Goal: Information Seeking & Learning: Learn about a topic

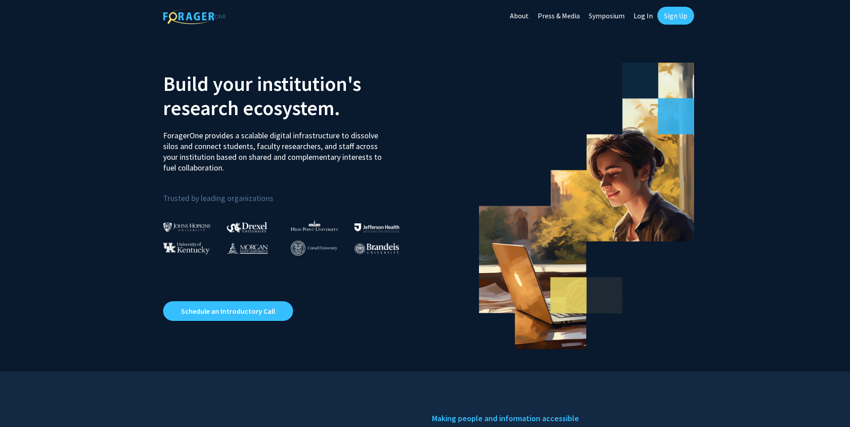
click at [640, 15] on link "Log In" at bounding box center [643, 15] width 28 height 31
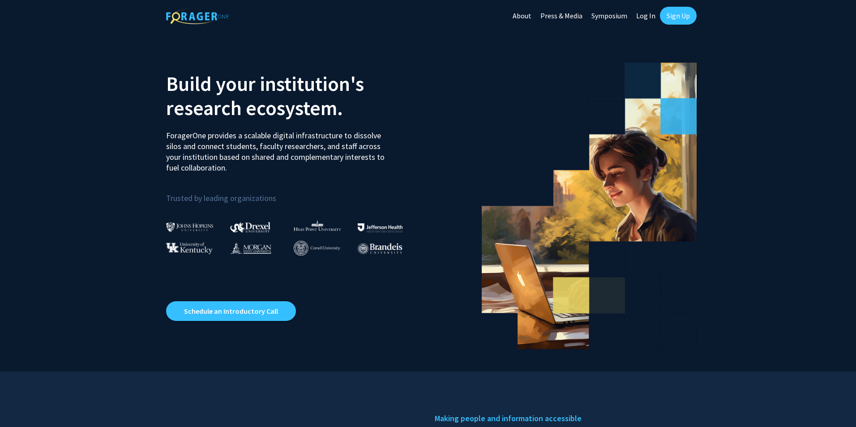
select select
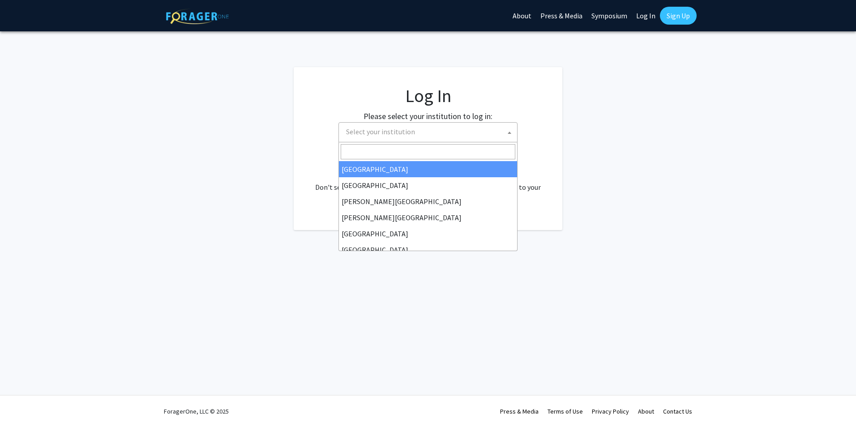
click at [354, 125] on span "Select your institution" at bounding box center [430, 132] width 175 height 18
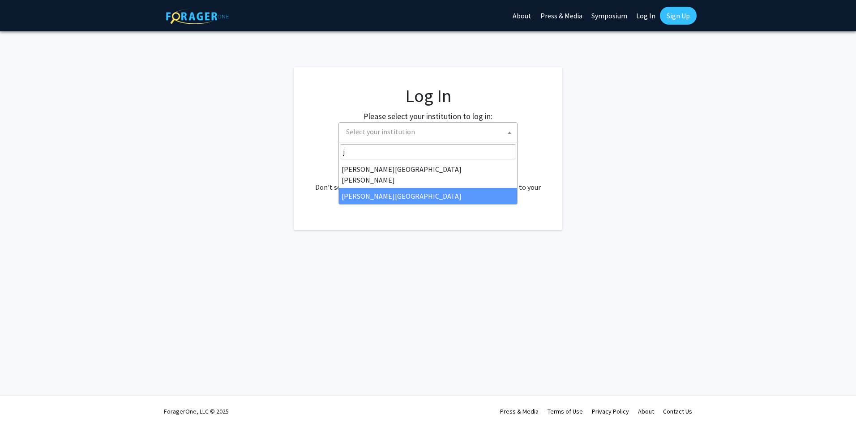
type input "jo"
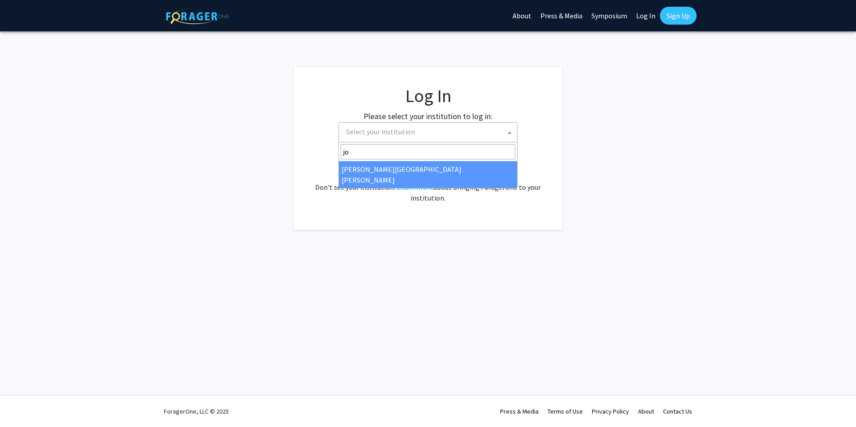
select select "1"
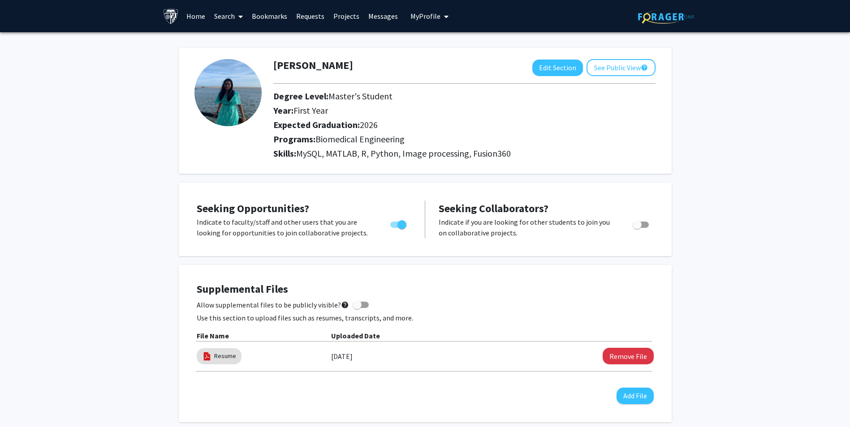
click at [342, 18] on link "Projects" at bounding box center [346, 15] width 35 height 31
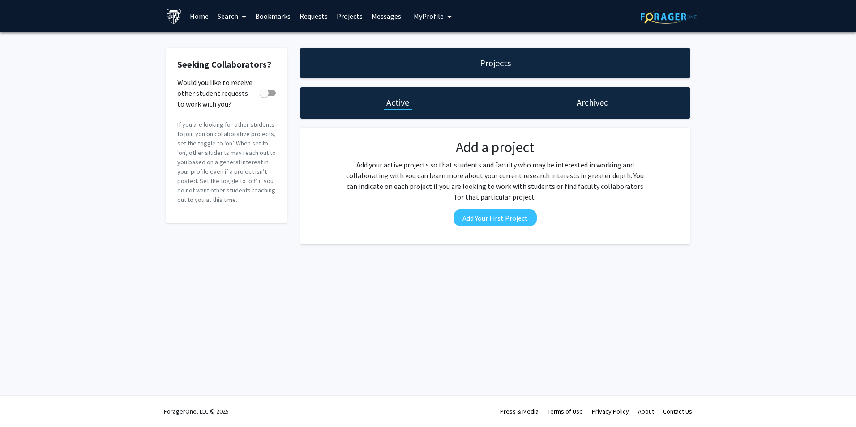
click at [593, 106] on h1 "Archived" at bounding box center [593, 102] width 32 height 13
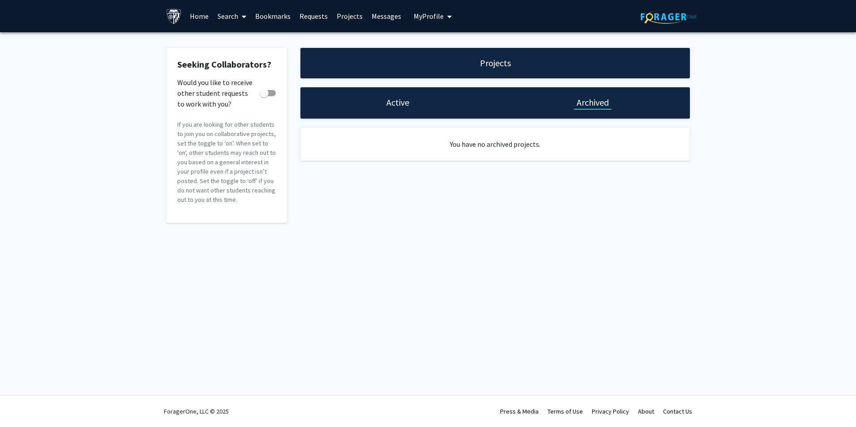
click at [394, 108] on h1 "Active" at bounding box center [397, 102] width 23 height 13
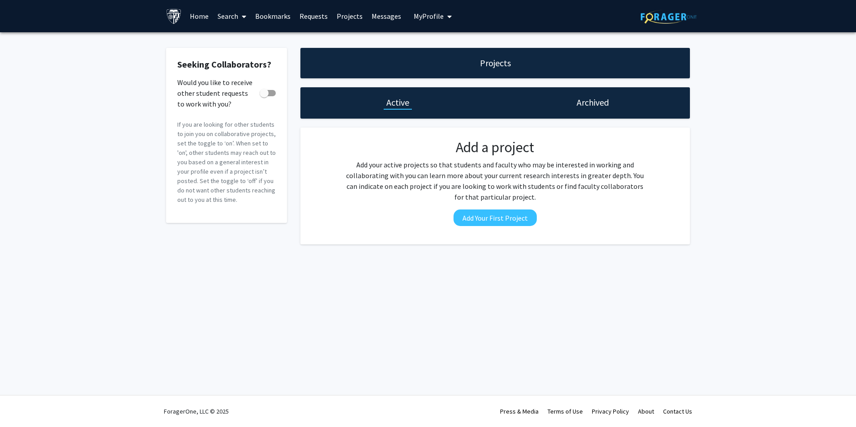
click at [279, 18] on link "Bookmarks" at bounding box center [273, 15] width 44 height 31
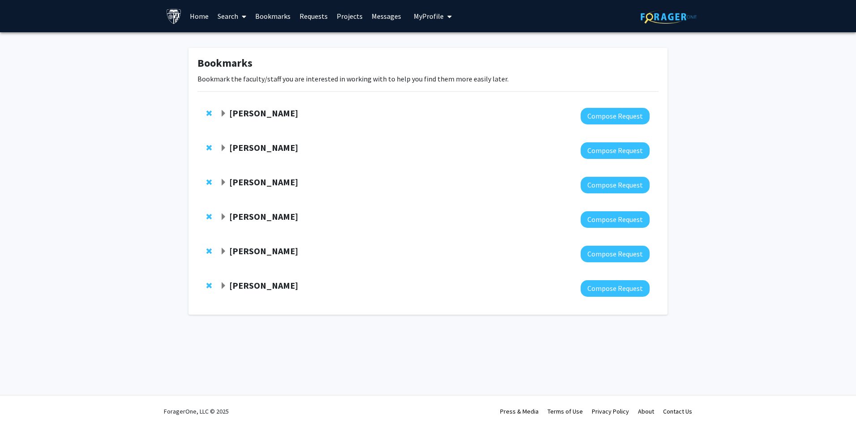
click at [421, 20] on span "My Profile" at bounding box center [429, 16] width 30 height 9
click at [432, 41] on img at bounding box center [429, 46] width 18 height 18
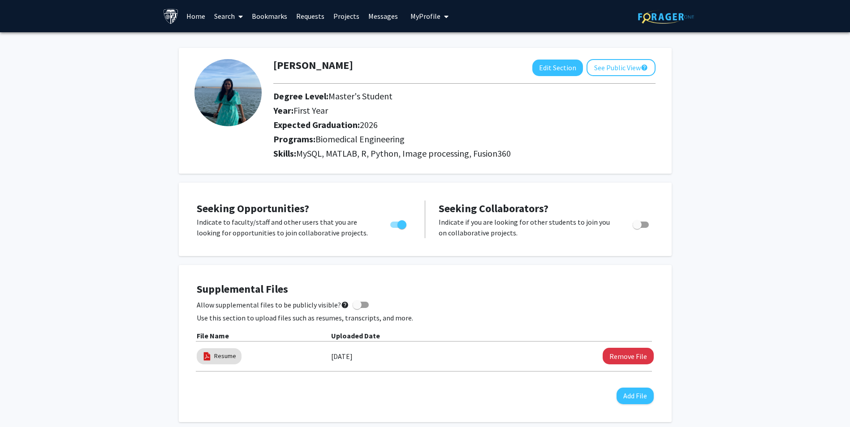
click at [398, 226] on span "Toggle" at bounding box center [401, 224] width 9 height 9
click at [395, 228] on input "Are you actively seeking opportunities?" at bounding box center [394, 228] width 0 height 0
click at [407, 224] on div "Toggle" at bounding box center [398, 223] width 25 height 13
click at [404, 222] on span "Toggle" at bounding box center [398, 225] width 16 height 6
click at [395, 228] on input "Are you actively seeking opportunities?" at bounding box center [394, 228] width 0 height 0
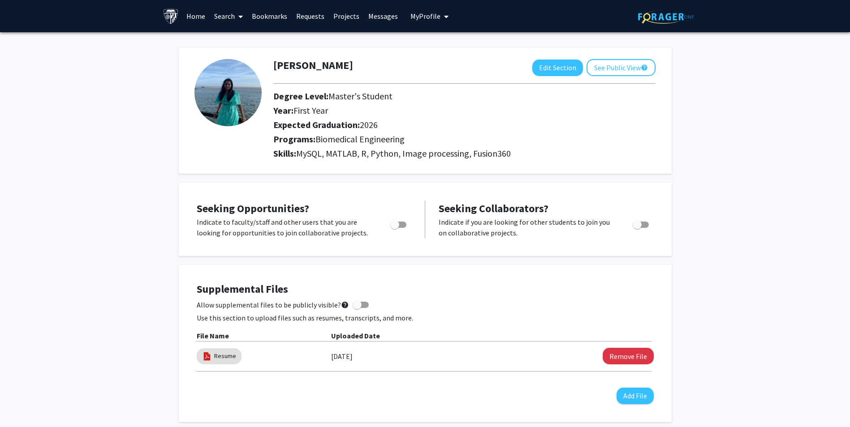
checkbox input "true"
click at [370, 15] on link "Messages" at bounding box center [383, 15] width 39 height 31
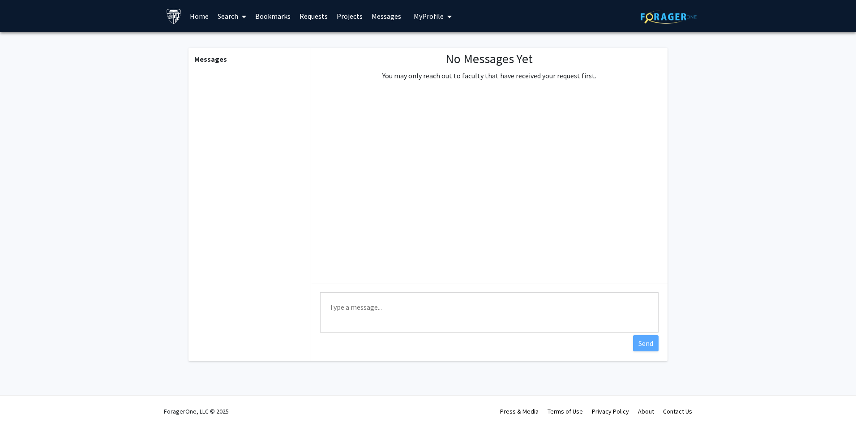
click at [343, 15] on link "Projects" at bounding box center [349, 15] width 35 height 31
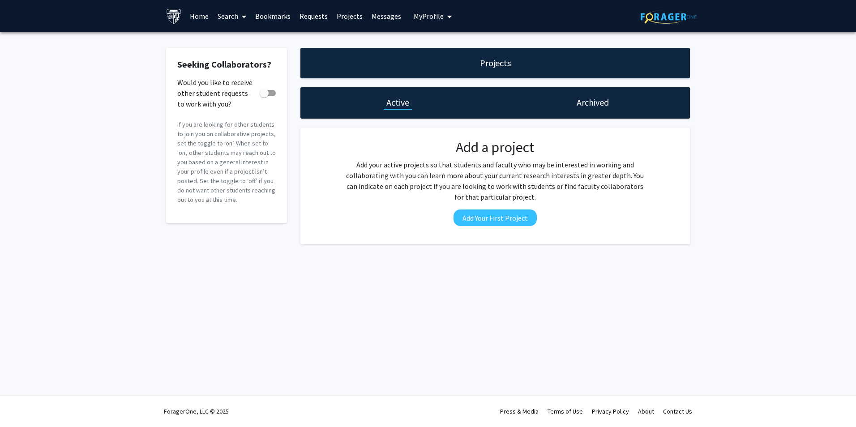
click at [319, 14] on link "Requests" at bounding box center [313, 15] width 37 height 31
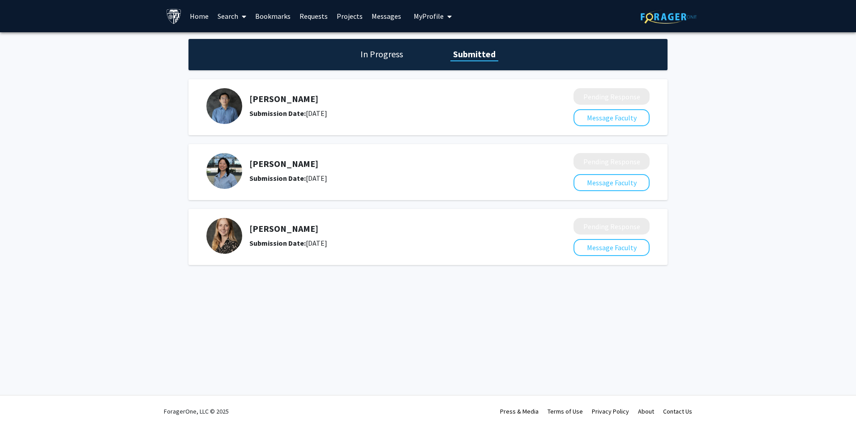
click at [270, 163] on h5 "[PERSON_NAME]" at bounding box center [387, 164] width 277 height 11
click at [218, 163] on img at bounding box center [224, 171] width 36 height 36
click at [375, 43] on div "In Progress Submitted" at bounding box center [428, 54] width 479 height 31
click at [375, 54] on h1 "In Progress" at bounding box center [382, 54] width 48 height 13
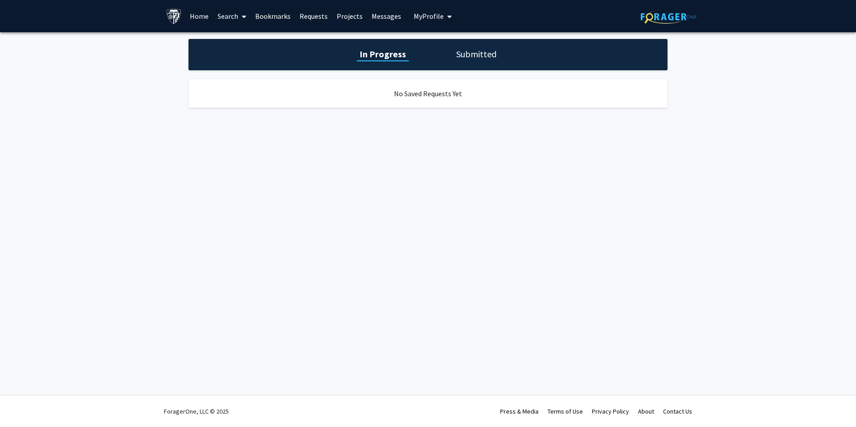
click at [343, 24] on link "Projects" at bounding box center [349, 15] width 35 height 31
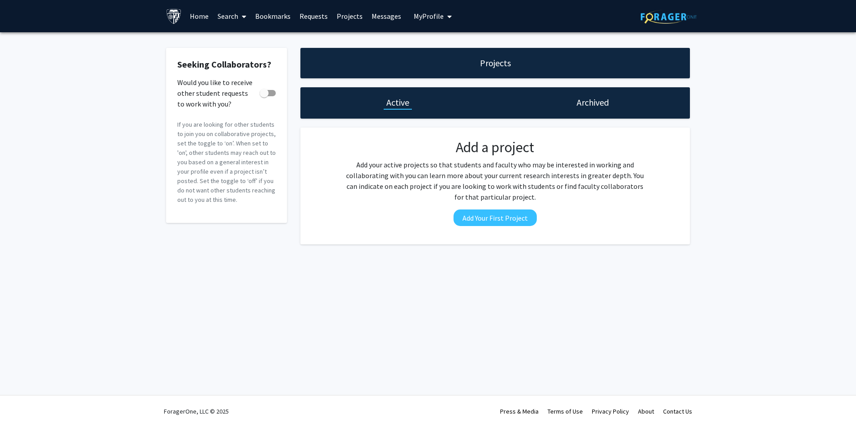
click at [290, 17] on link "Bookmarks" at bounding box center [273, 15] width 44 height 31
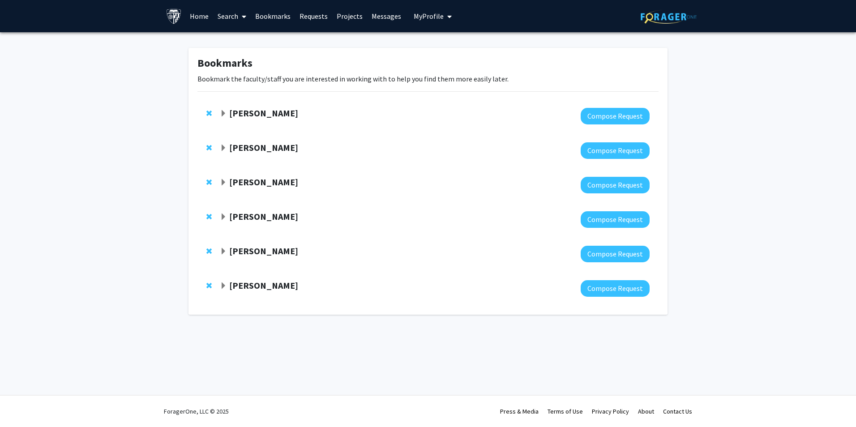
click at [309, 18] on link "Requests" at bounding box center [313, 15] width 37 height 31
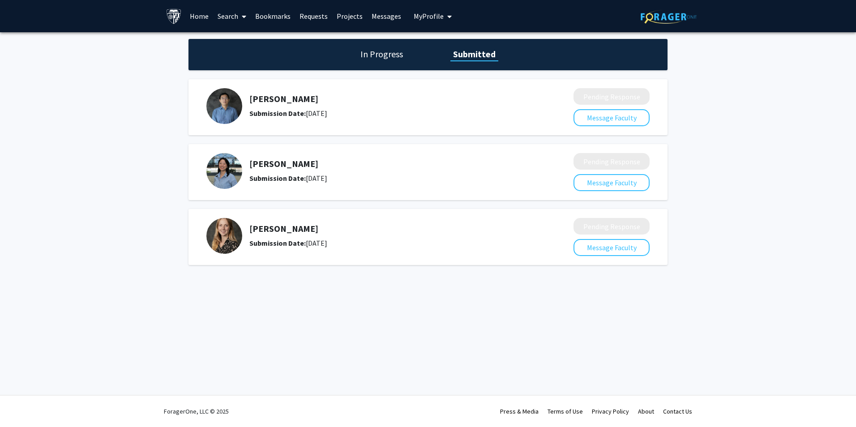
click at [312, 12] on link "Requests" at bounding box center [313, 15] width 37 height 31
click at [245, 13] on icon at bounding box center [244, 16] width 4 height 7
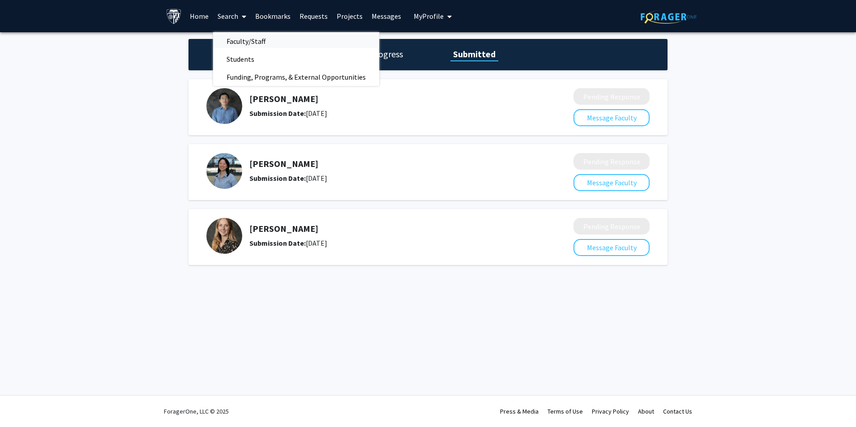
click at [246, 36] on span "Faculty/Staff" at bounding box center [246, 41] width 66 height 18
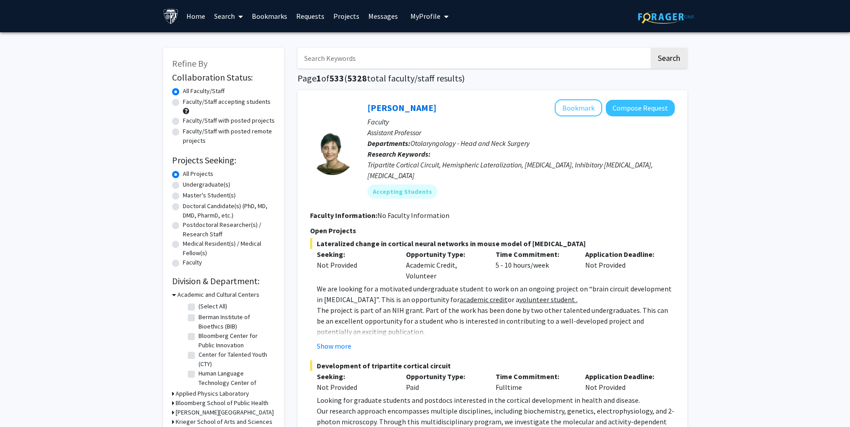
click at [346, 61] on input "Search Keywords" at bounding box center [473, 58] width 352 height 21
click at [650, 48] on button "Search" at bounding box center [668, 58] width 37 height 21
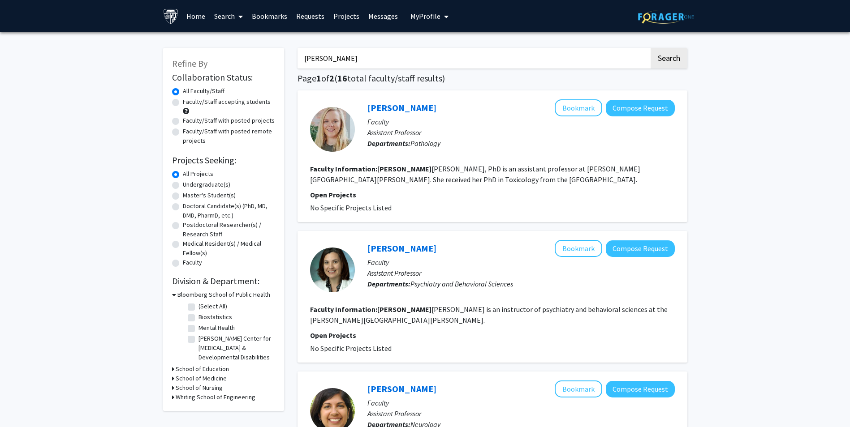
click at [359, 66] on input "[PERSON_NAME]" at bounding box center [473, 58] width 352 height 21
click at [650, 48] on button "Search" at bounding box center [668, 58] width 37 height 21
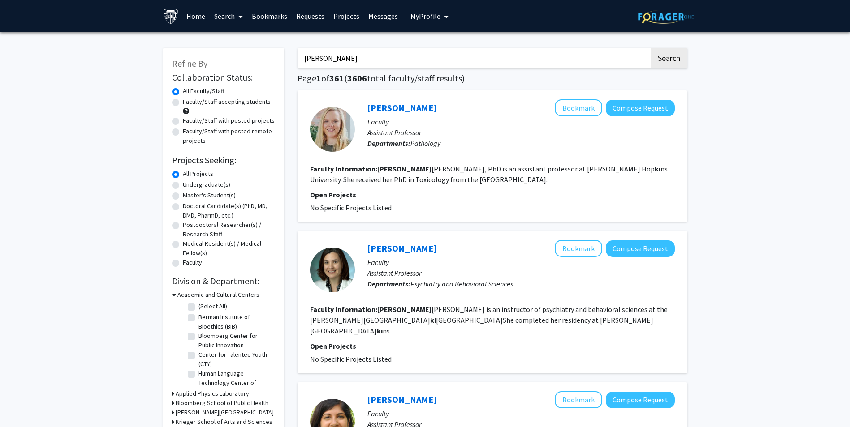
type input "[PERSON_NAME]"
click at [650, 48] on button "Search" at bounding box center [668, 58] width 37 height 21
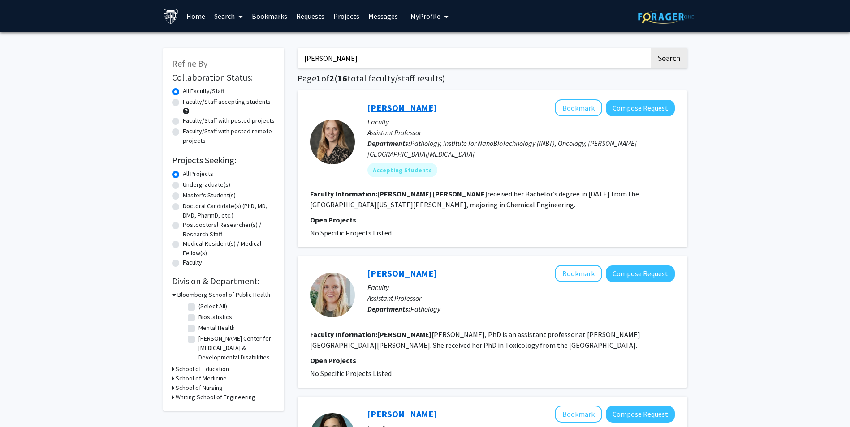
click at [393, 112] on link "[PERSON_NAME]" at bounding box center [401, 107] width 69 height 11
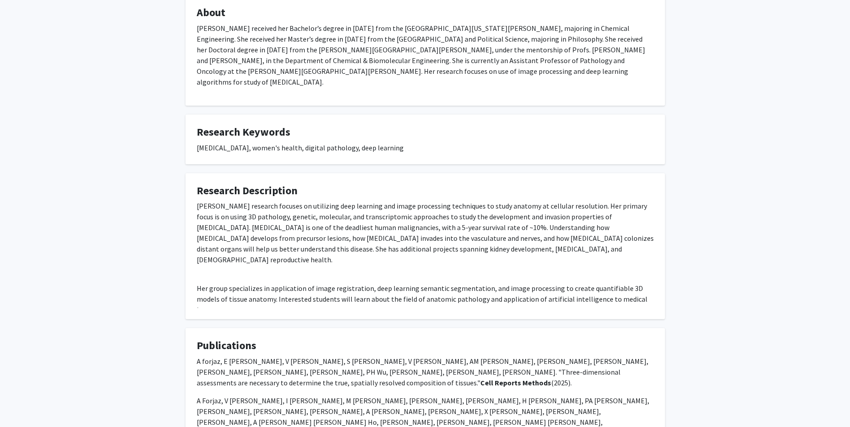
scroll to position [179, 0]
drag, startPoint x: 194, startPoint y: 184, endPoint x: 251, endPoint y: 184, distance: 56.9
click at [251, 184] on fg-card "Research Description [PERSON_NAME] research focuses on utilizing deep learning …" at bounding box center [424, 245] width 479 height 146
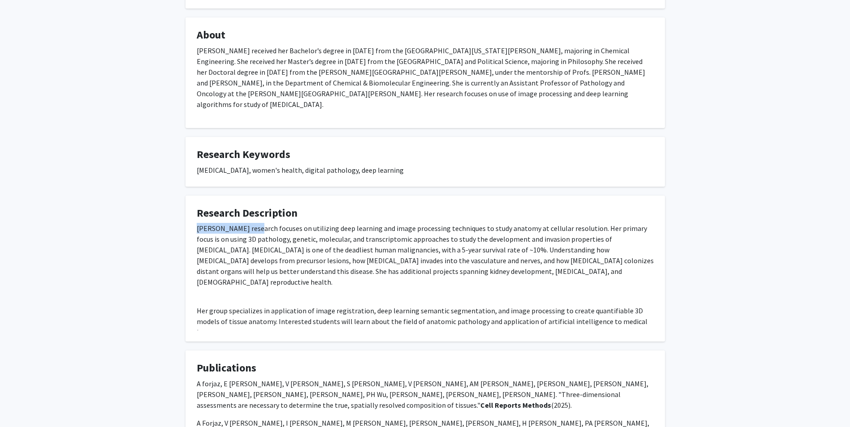
scroll to position [269, 0]
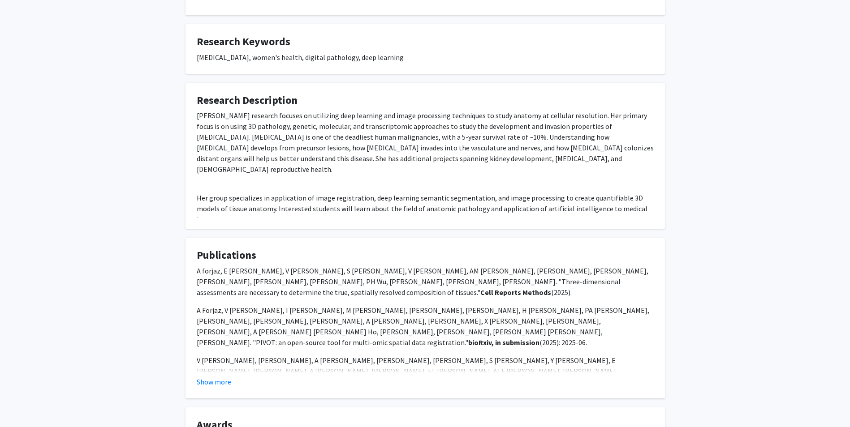
click at [221, 361] on fg-card "Publications A forjaz, E [PERSON_NAME], V [PERSON_NAME], S [PERSON_NAME], V [PE…" at bounding box center [424, 318] width 479 height 161
click at [222, 377] on button "Show more" at bounding box center [214, 382] width 34 height 11
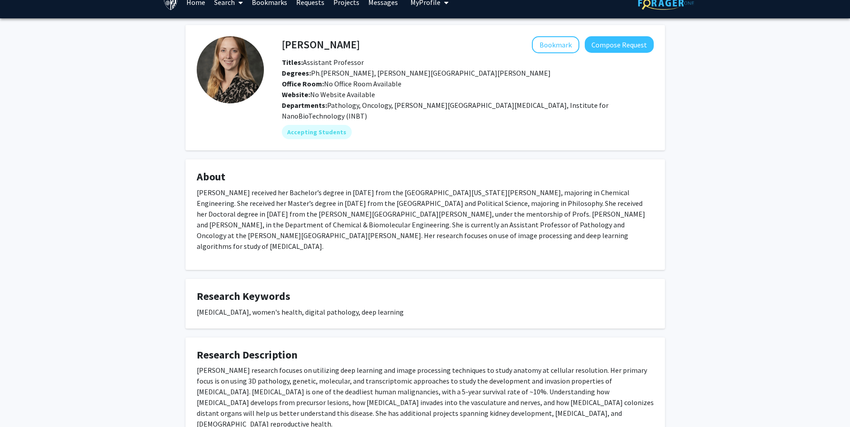
scroll to position [0, 0]
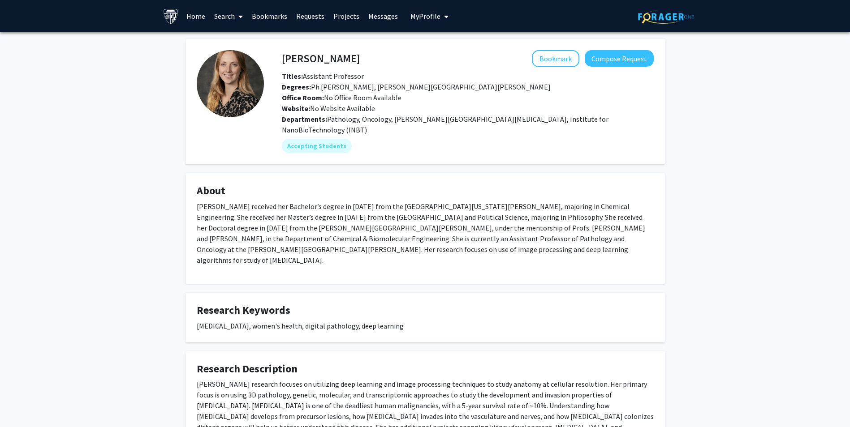
click at [242, 14] on icon at bounding box center [240, 16] width 4 height 7
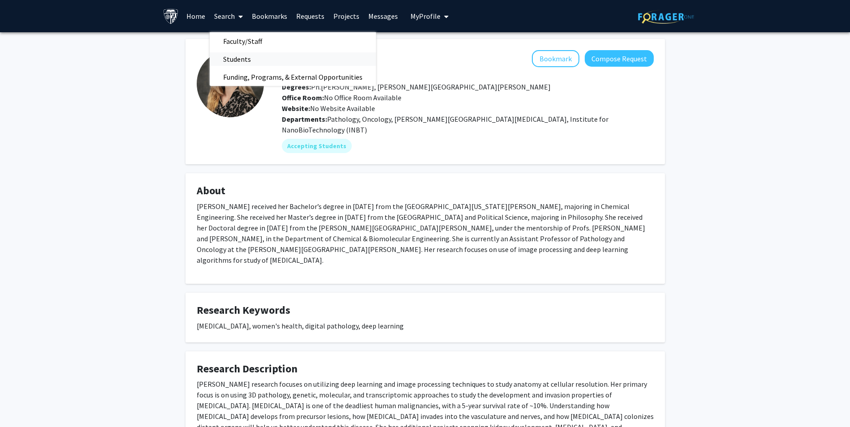
click at [253, 61] on span "Students" at bounding box center [237, 59] width 55 height 18
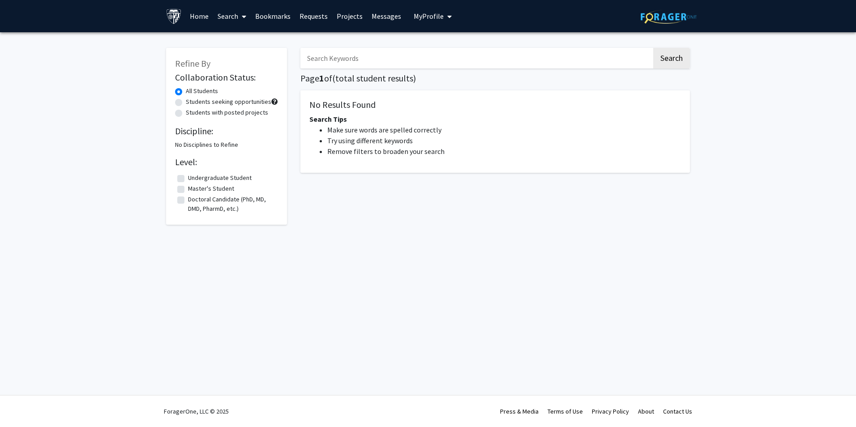
click at [374, 56] on input "Search Keywords" at bounding box center [477, 58] width 352 height 21
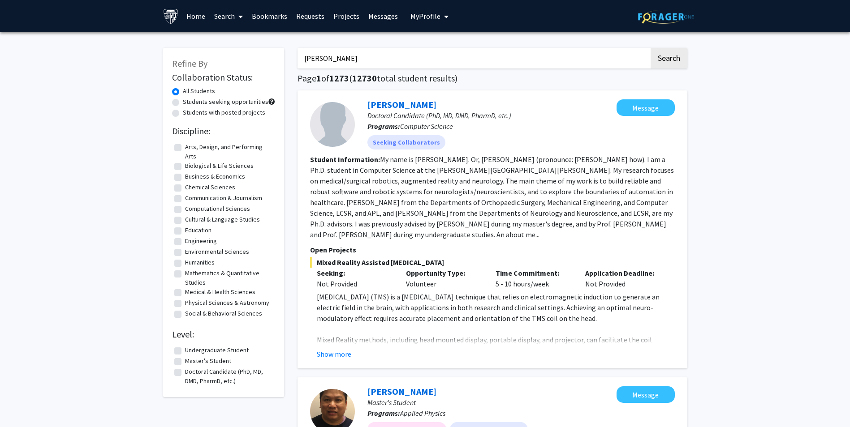
type input "[PERSON_NAME]"
click at [650, 48] on button "Search" at bounding box center [668, 58] width 37 height 21
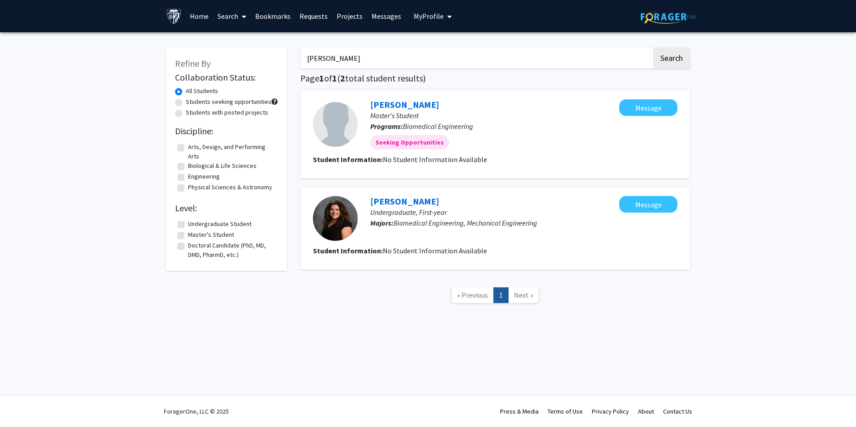
click at [229, 15] on link "Search" at bounding box center [232, 15] width 38 height 31
click at [247, 45] on span "Faculty/Staff" at bounding box center [246, 41] width 66 height 18
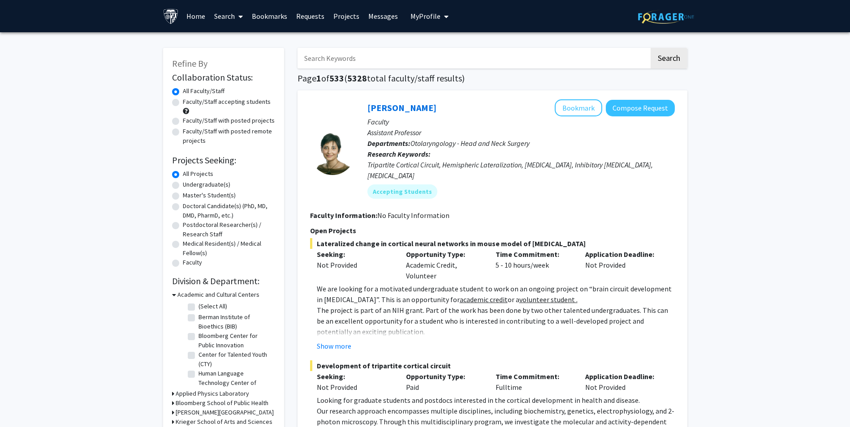
click at [401, 68] on input "Search Keywords" at bounding box center [473, 58] width 352 height 21
click at [650, 48] on button "Search" at bounding box center [668, 58] width 37 height 21
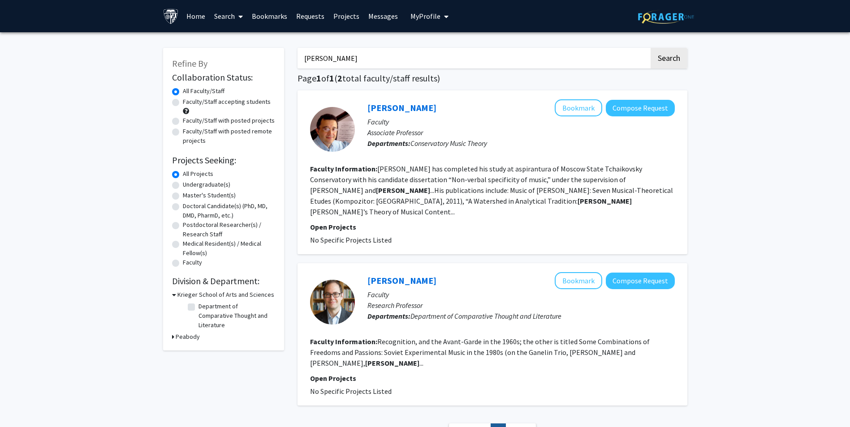
drag, startPoint x: 376, startPoint y: 56, endPoint x: 275, endPoint y: 60, distance: 101.3
click at [275, 60] on div "Refine By Collaboration Status: Collaboration Status All Faculty/Staff Collabor…" at bounding box center [424, 248] width 537 height 419
type input "[PERSON_NAME]"
click at [650, 48] on button "Search" at bounding box center [668, 58] width 37 height 21
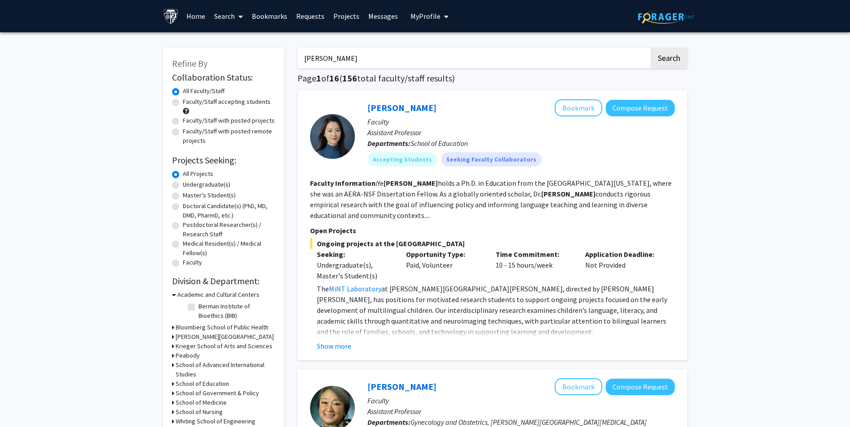
drag, startPoint x: 378, startPoint y: 59, endPoint x: 287, endPoint y: 64, distance: 91.9
click at [310, 18] on link "Requests" at bounding box center [310, 15] width 37 height 31
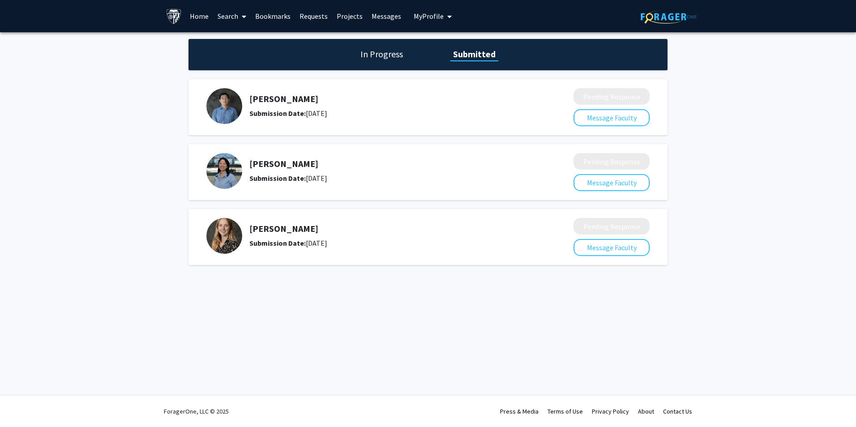
click at [232, 17] on link "Search" at bounding box center [232, 15] width 38 height 31
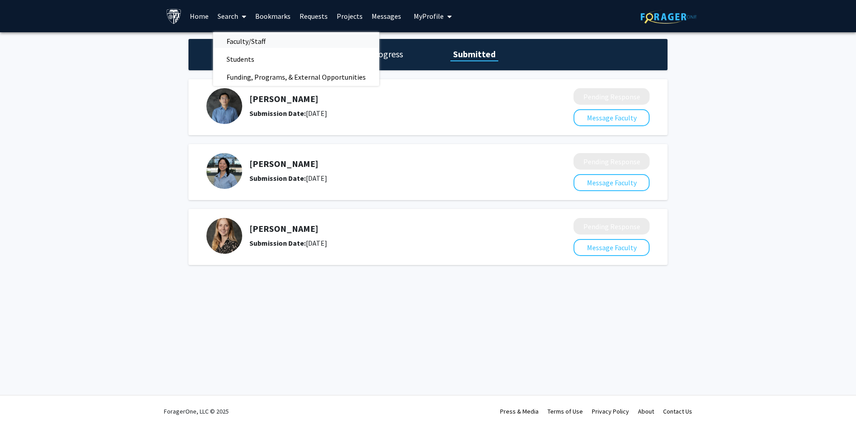
click at [259, 43] on span "Faculty/Staff" at bounding box center [246, 41] width 66 height 18
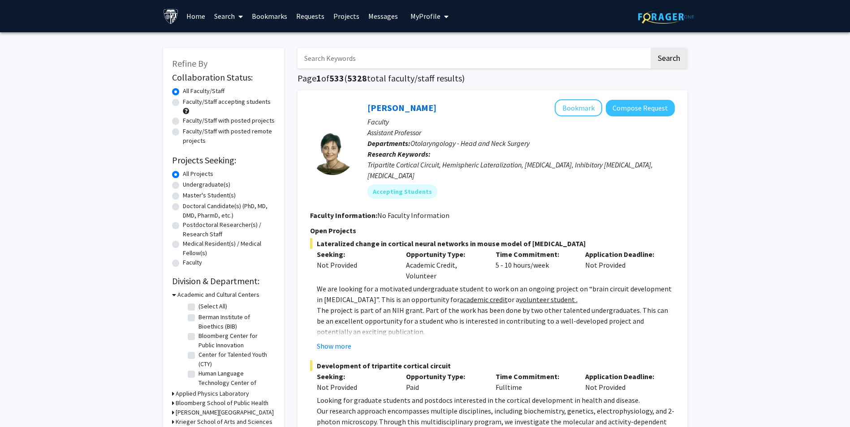
click at [367, 60] on input "Search Keywords" at bounding box center [473, 58] width 352 height 21
type input "[PERSON_NAME]"
click at [650, 48] on button "Search" at bounding box center [668, 58] width 37 height 21
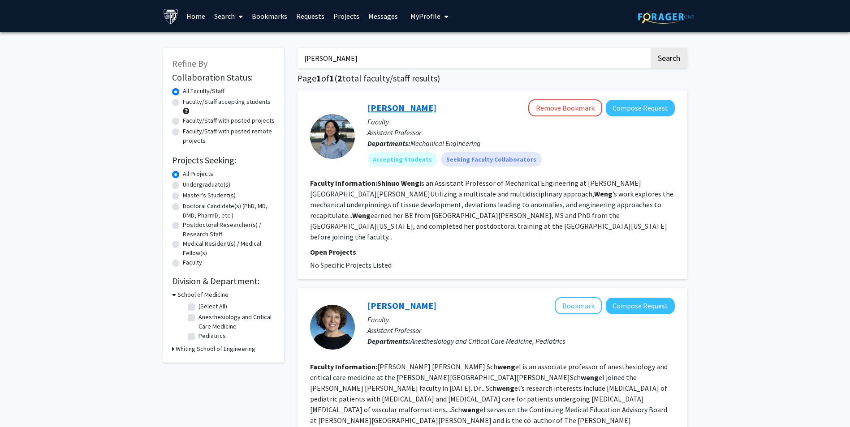
click at [388, 111] on link "[PERSON_NAME]" at bounding box center [401, 107] width 69 height 11
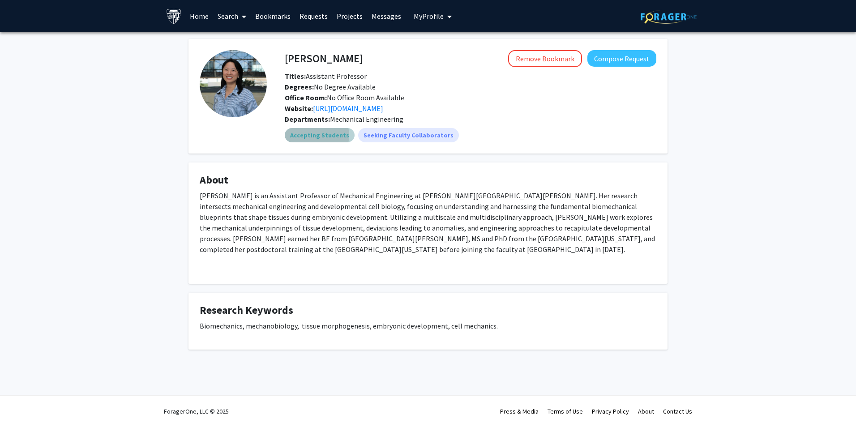
click at [317, 135] on mat-chip "Accepting Students" at bounding box center [320, 135] width 70 height 14
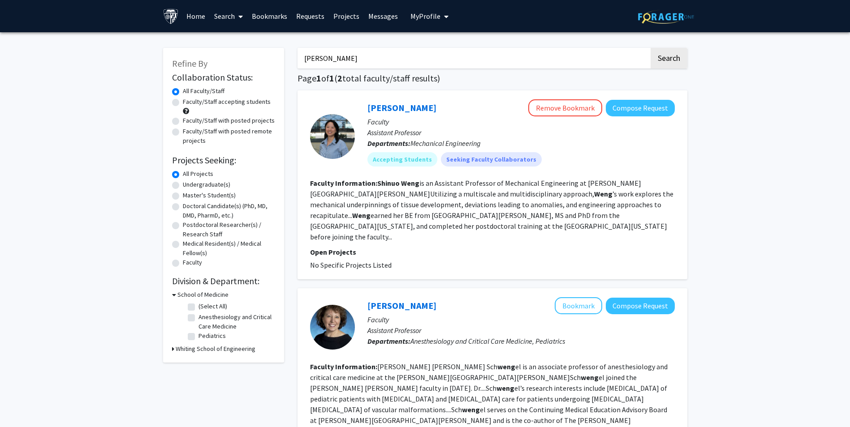
click at [303, 13] on link "Requests" at bounding box center [310, 15] width 37 height 31
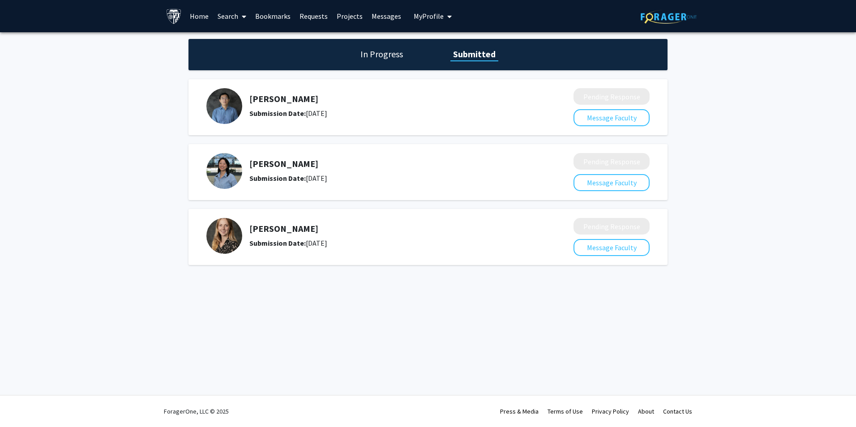
click at [225, 13] on link "Search" at bounding box center [232, 15] width 38 height 31
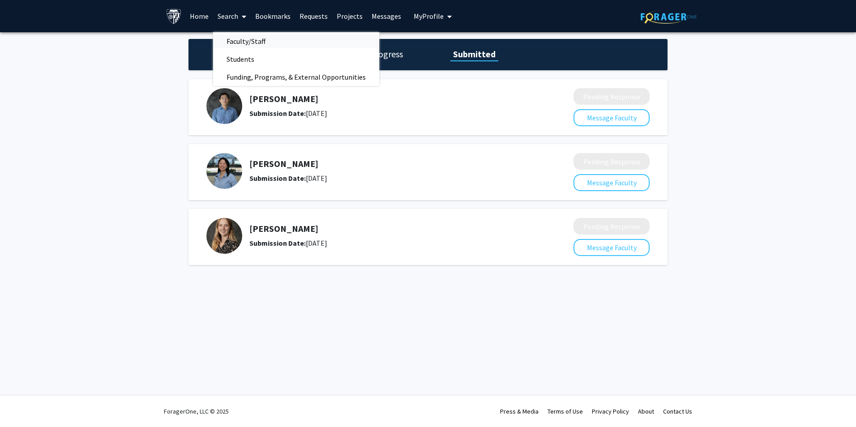
click at [248, 41] on span "Faculty/Staff" at bounding box center [246, 41] width 66 height 18
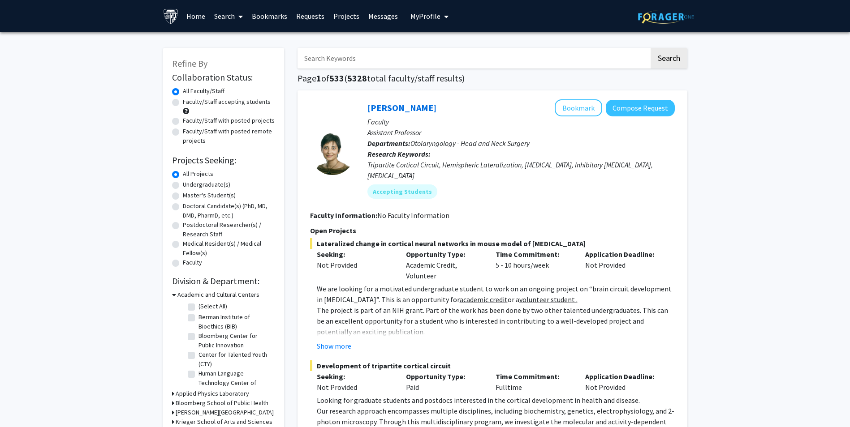
click at [357, 62] on input "Search Keywords" at bounding box center [473, 58] width 352 height 21
type input "[PERSON_NAME]"
click at [650, 48] on button "Search" at bounding box center [668, 58] width 37 height 21
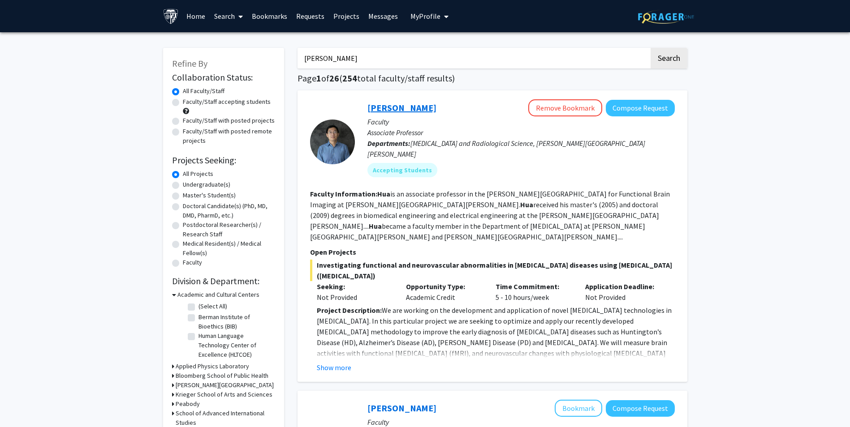
click at [392, 109] on link "[PERSON_NAME]" at bounding box center [401, 107] width 69 height 11
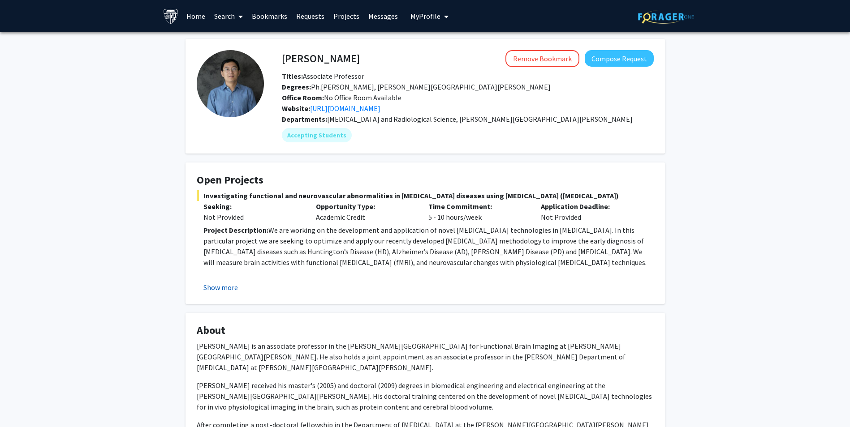
click at [215, 283] on button "Show more" at bounding box center [220, 287] width 34 height 11
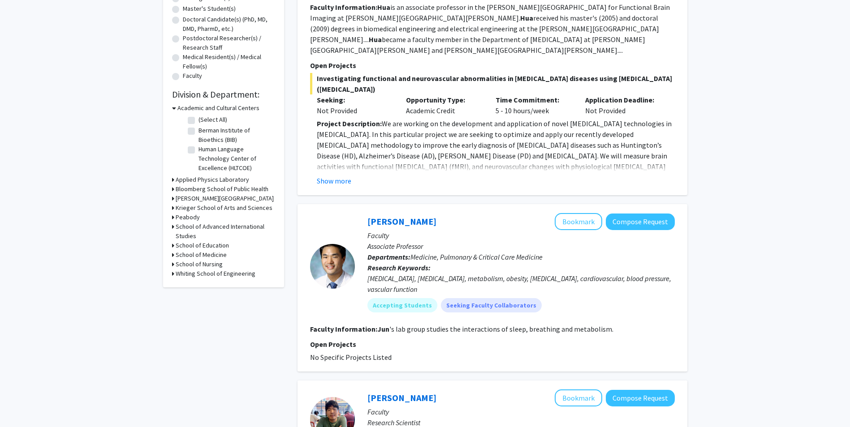
scroll to position [179, 0]
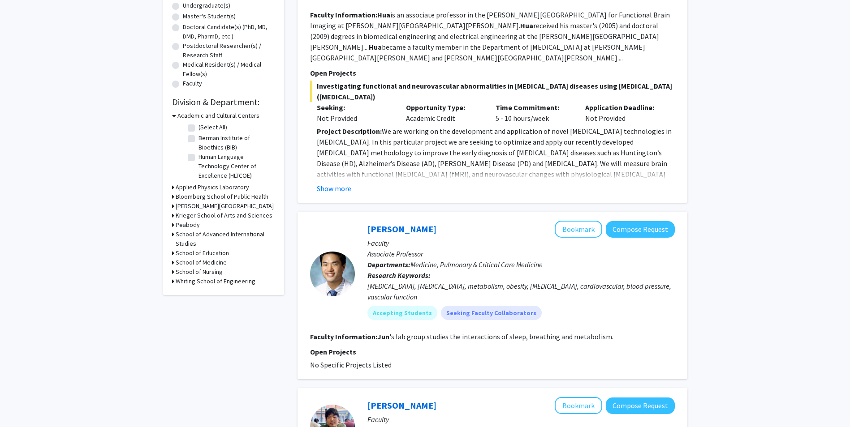
click at [198, 262] on h3 "School of Medicine" at bounding box center [201, 262] width 51 height 9
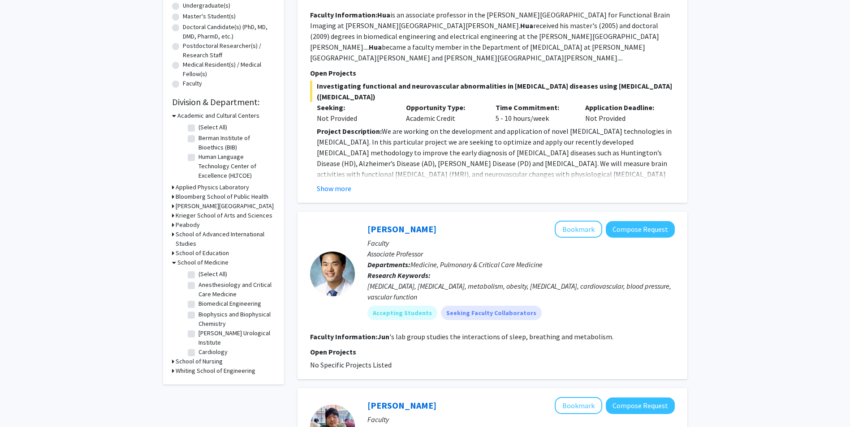
click at [208, 305] on label "Biomedical Engineering" at bounding box center [229, 303] width 63 height 9
click at [204, 305] on input "Biomedical Engineering" at bounding box center [201, 302] width 6 height 6
checkbox input "true"
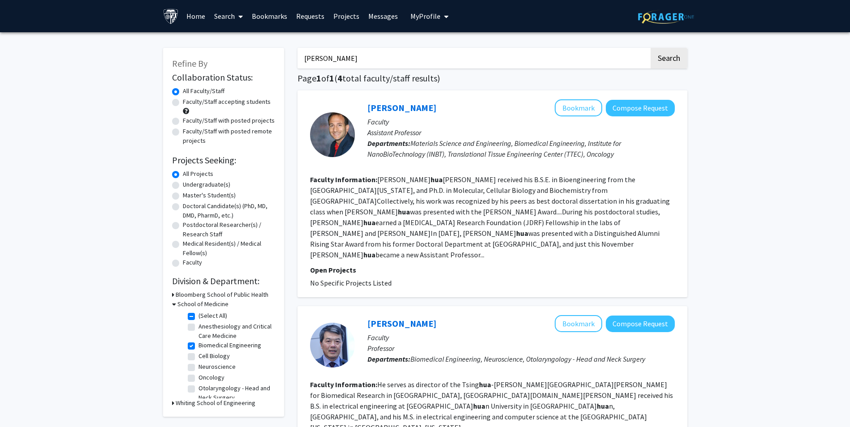
drag, startPoint x: 588, startPoint y: 49, endPoint x: 301, endPoint y: 76, distance: 288.3
click at [650, 48] on button "Search" at bounding box center [668, 58] width 37 height 21
checkbox input "false"
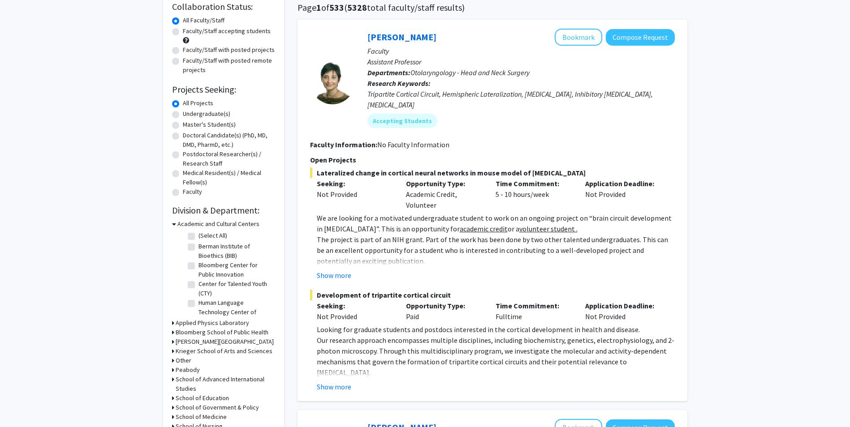
scroll to position [90, 0]
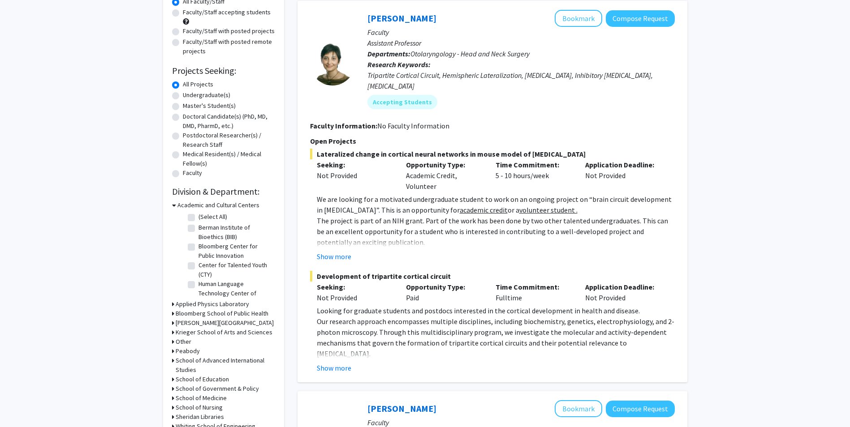
click at [171, 202] on div "Refine By Collaboration Status: Collaboration Status All Faculty/Staff Collabor…" at bounding box center [223, 199] width 121 height 482
click at [173, 206] on icon at bounding box center [174, 205] width 4 height 9
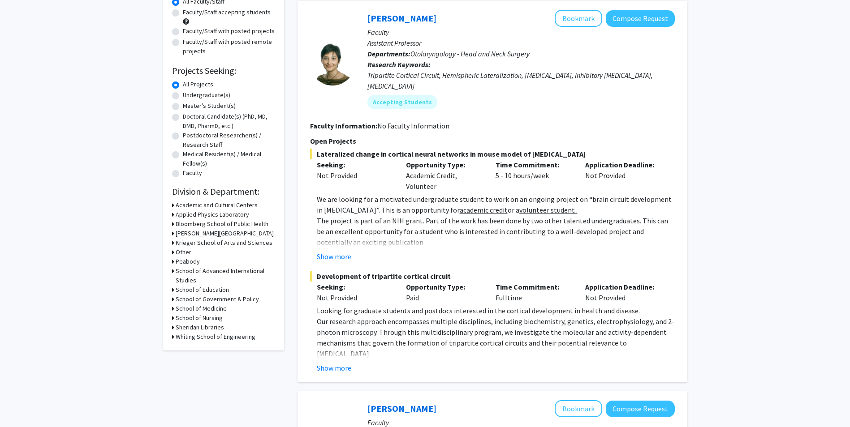
click at [172, 312] on icon at bounding box center [173, 308] width 2 height 9
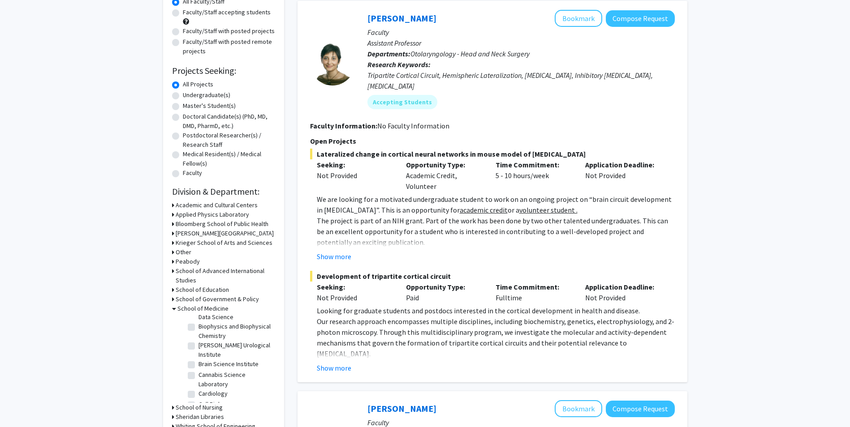
scroll to position [134, 0]
click at [198, 347] on label "Biomedical Engineering" at bounding box center [229, 341] width 63 height 9
click at [198, 343] on input "Biomedical Engineering" at bounding box center [201, 340] width 6 height 6
checkbox input "true"
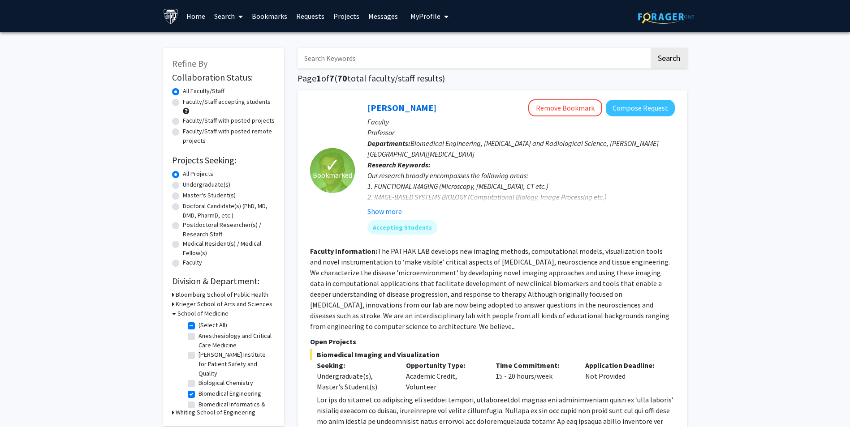
click at [369, 65] on input "Search Keywords" at bounding box center [473, 58] width 352 height 21
type input "s"
type input "[PERSON_NAME]"
click at [650, 48] on button "Search" at bounding box center [668, 58] width 37 height 21
checkbox input "false"
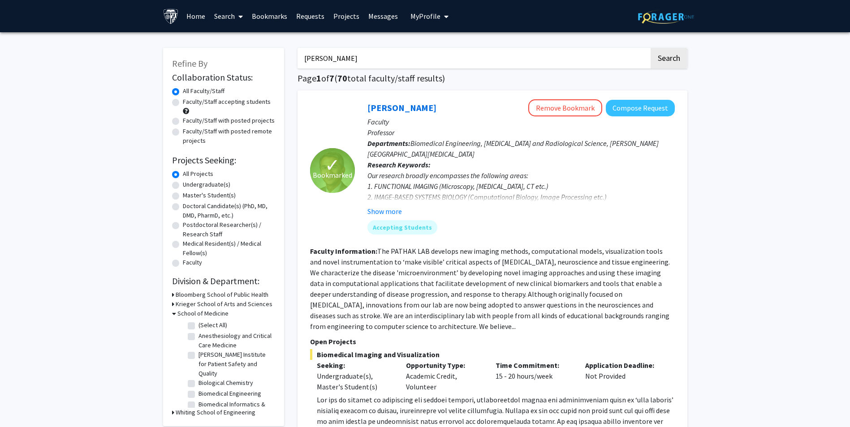
checkbox input "false"
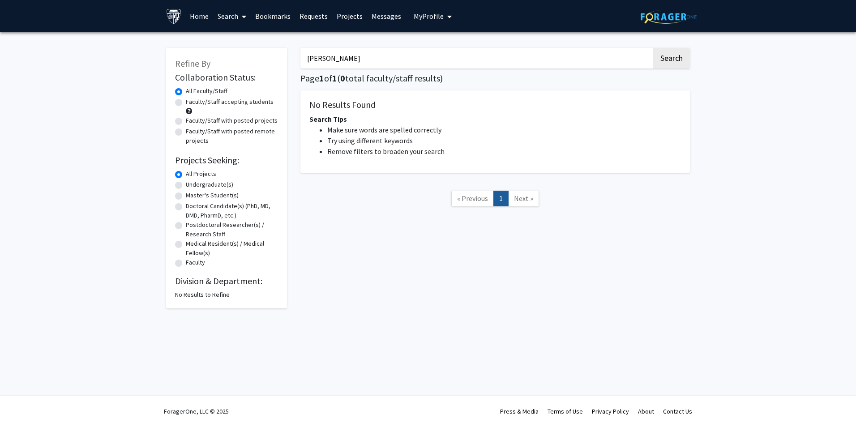
drag, startPoint x: 319, startPoint y: 60, endPoint x: 350, endPoint y: 65, distance: 30.9
click at [349, 65] on input "[PERSON_NAME]" at bounding box center [477, 58] width 352 height 21
click at [348, 59] on input "[PERSON_NAME]" at bounding box center [477, 58] width 352 height 21
type input "[PERSON_NAME]"
click at [653, 48] on button "Search" at bounding box center [671, 58] width 37 height 21
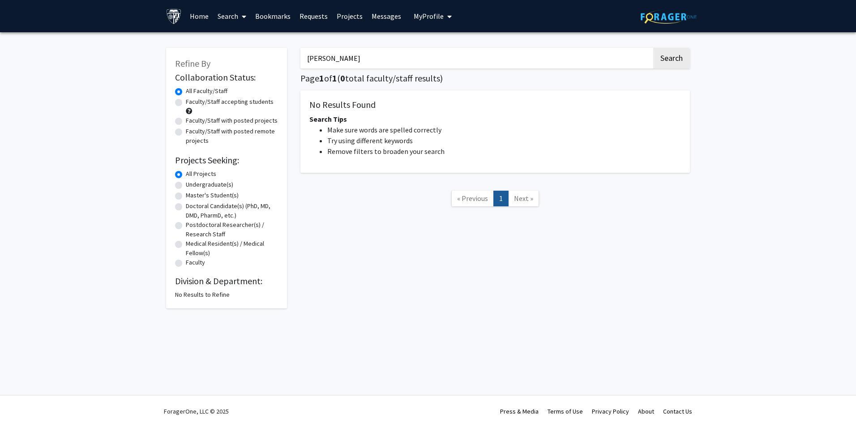
drag, startPoint x: 363, startPoint y: 58, endPoint x: 292, endPoint y: 49, distance: 71.3
click at [292, 49] on div "Refine By Collaboration Status: Collaboration Status All Faculty/Staff Collabor…" at bounding box center [427, 174] width 537 height 270
drag, startPoint x: 356, startPoint y: 58, endPoint x: 300, endPoint y: 55, distance: 56.5
click at [300, 55] on div "[PERSON_NAME] Search Page 1 of 1 ( 0 total faculty/staff results) No Results Fo…" at bounding box center [495, 174] width 403 height 270
drag, startPoint x: 673, startPoint y: 60, endPoint x: 661, endPoint y: 63, distance: 12.7
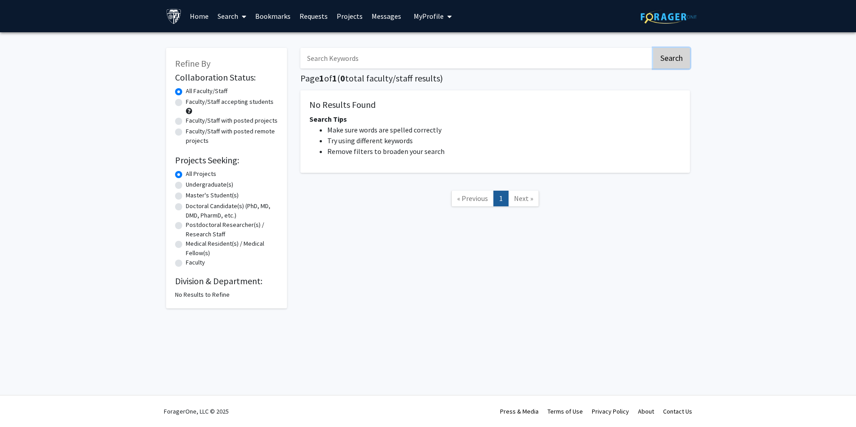
click at [671, 60] on button "Search" at bounding box center [671, 58] width 37 height 21
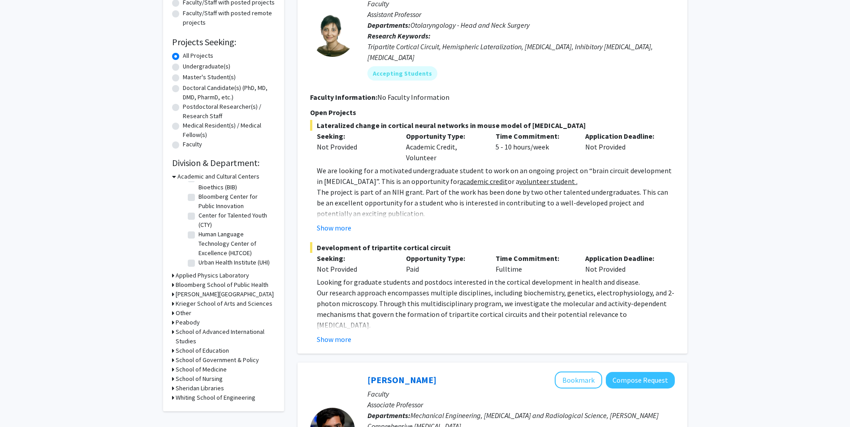
scroll to position [179, 0]
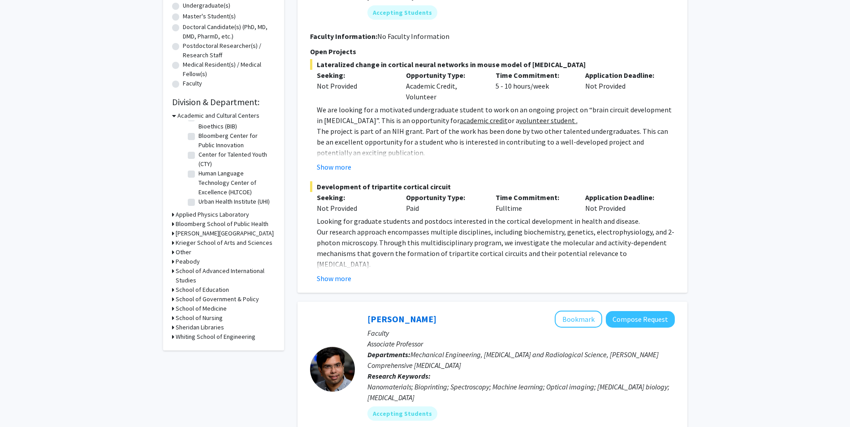
click at [172, 335] on icon at bounding box center [173, 336] width 2 height 9
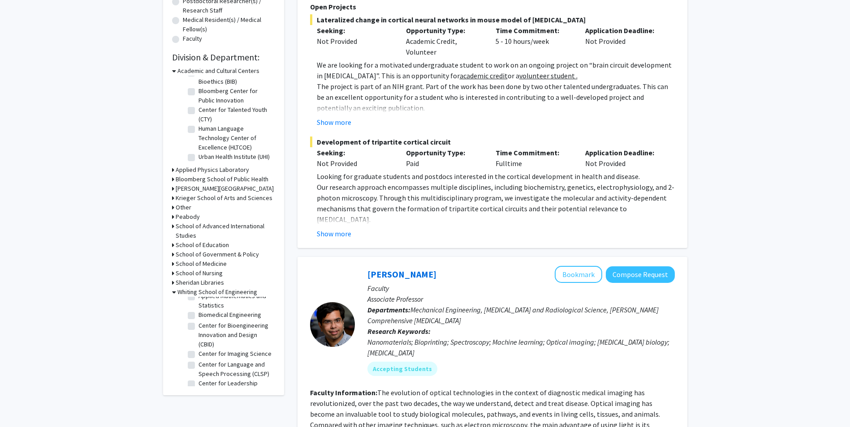
scroll to position [45, 0]
click at [198, 312] on label "Center for Bioengineering Innovation and Design (CBID)" at bounding box center [235, 319] width 74 height 28
click at [198, 311] on input "Center for Bioengineering Innovation and Design (CBID)" at bounding box center [201, 308] width 6 height 6
checkbox input "true"
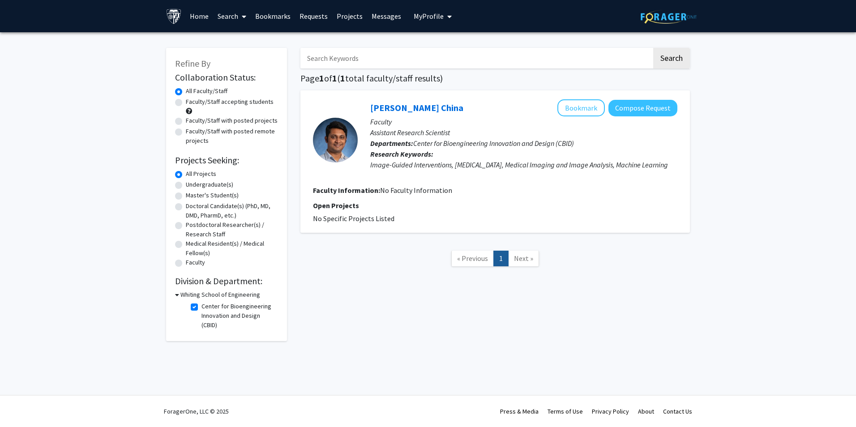
click at [202, 308] on label "Center for Bioengineering Innovation and Design (CBID)" at bounding box center [239, 316] width 74 height 28
click at [202, 308] on input "Center for Bioengineering Innovation and Design (CBID)" at bounding box center [205, 305] width 6 height 6
checkbox input "false"
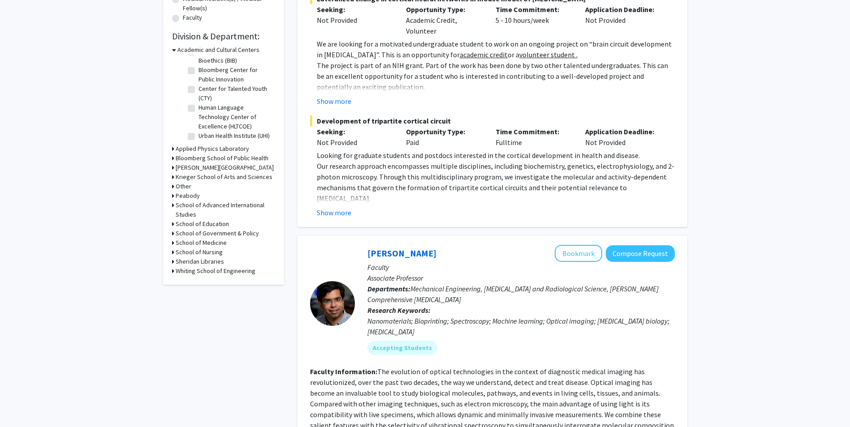
scroll to position [269, 0]
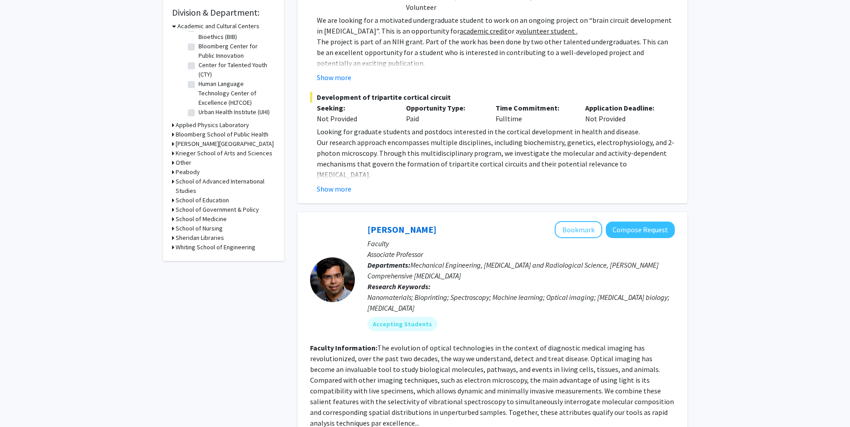
click at [222, 244] on h3 "Whiting School of Engineering" at bounding box center [216, 247] width 80 height 9
click at [217, 297] on label "Biomedical Engineering" at bounding box center [229, 299] width 63 height 9
click at [204, 297] on input "Biomedical Engineering" at bounding box center [201, 298] width 6 height 6
checkbox input "true"
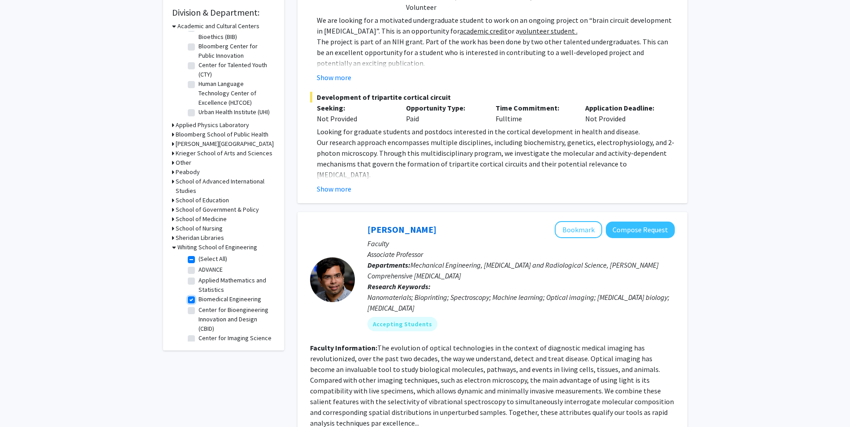
checkbox input "true"
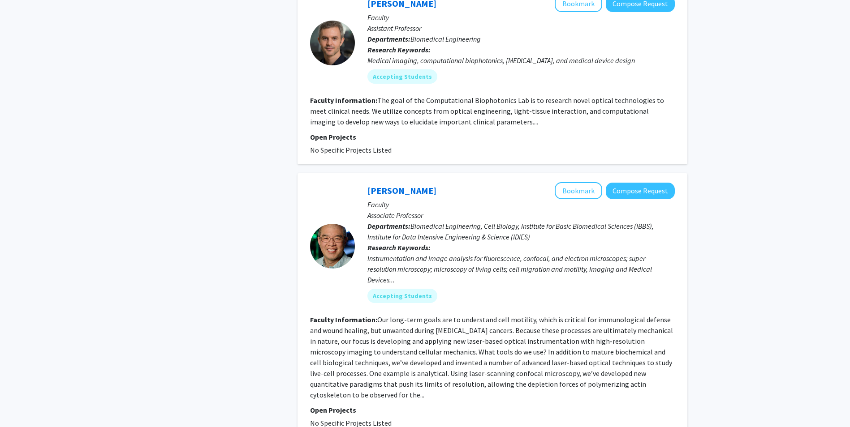
scroll to position [2217, 0]
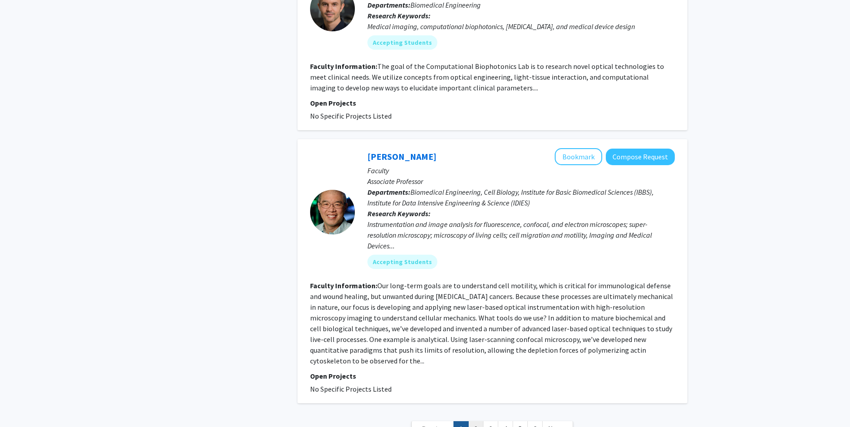
click at [479, 421] on link "2" at bounding box center [475, 429] width 15 height 16
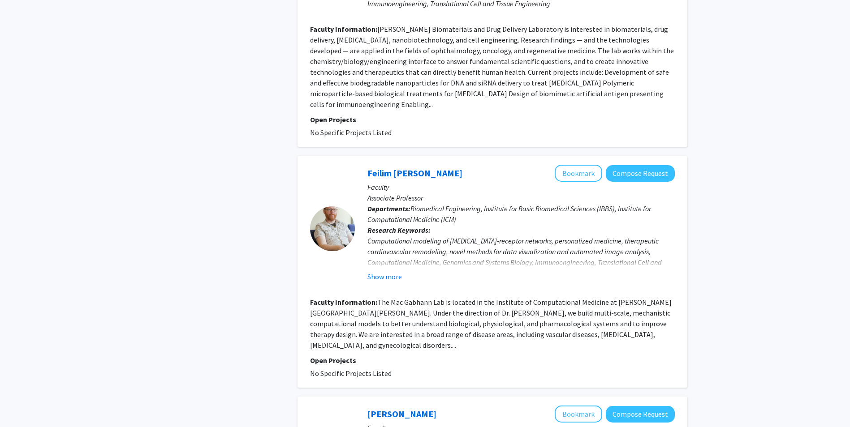
scroll to position [1657, 0]
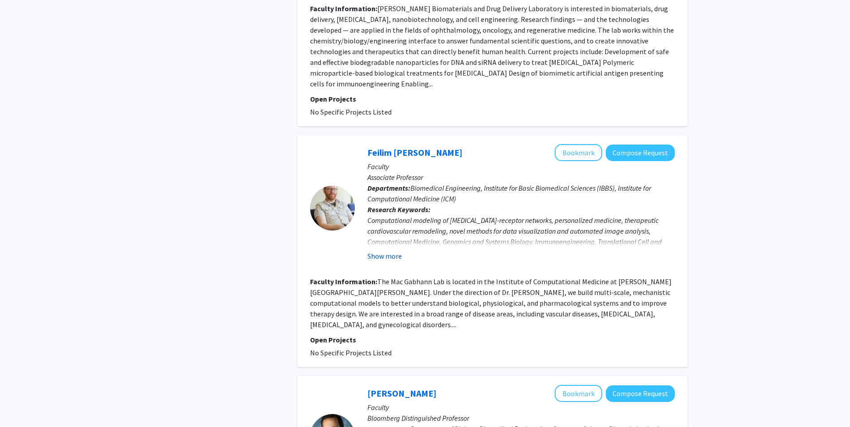
click at [393, 251] on button "Show more" at bounding box center [384, 256] width 34 height 11
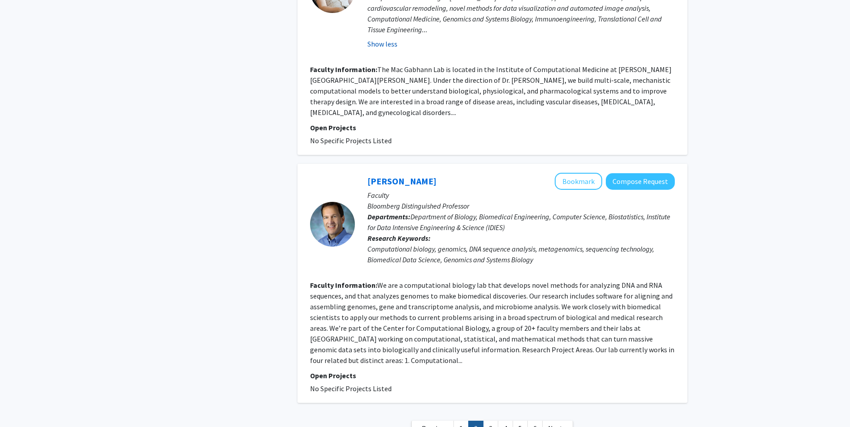
scroll to position [1881, 0]
click at [491, 420] on link "3" at bounding box center [490, 428] width 15 height 16
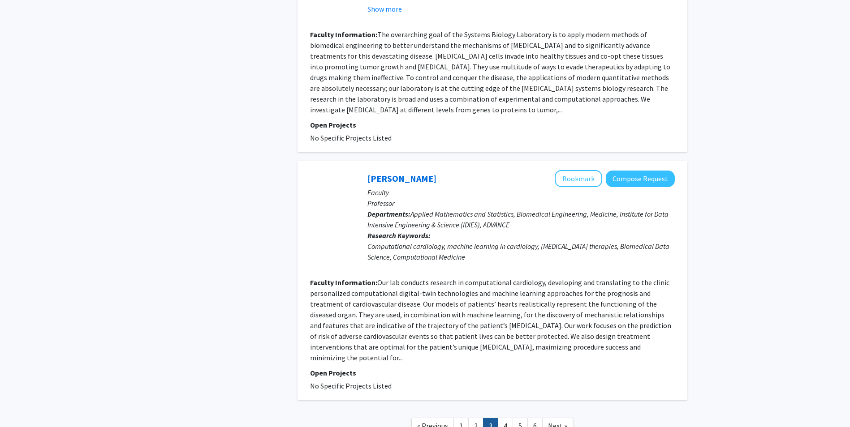
scroll to position [2034, 0]
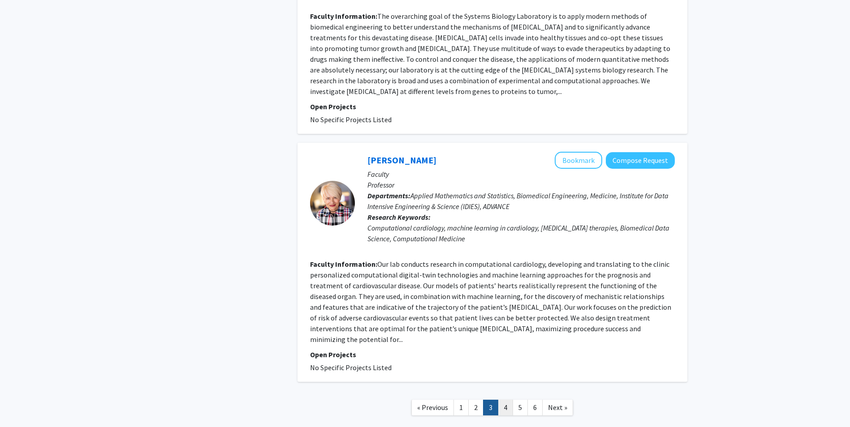
click at [506, 400] on link "4" at bounding box center [505, 408] width 15 height 16
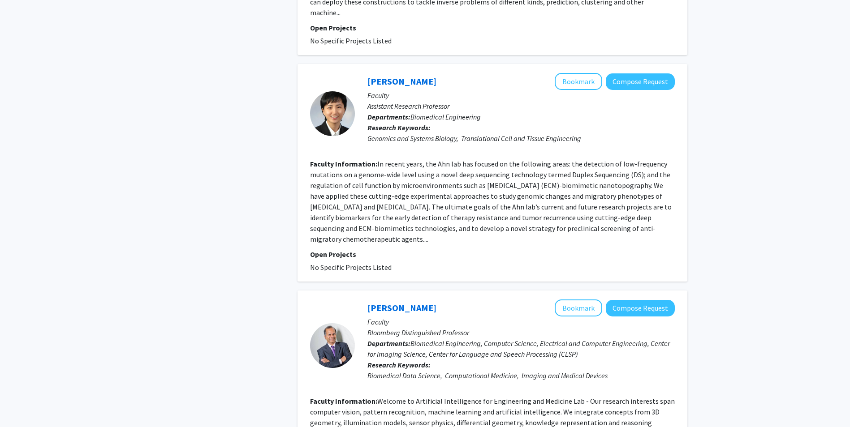
scroll to position [1881, 0]
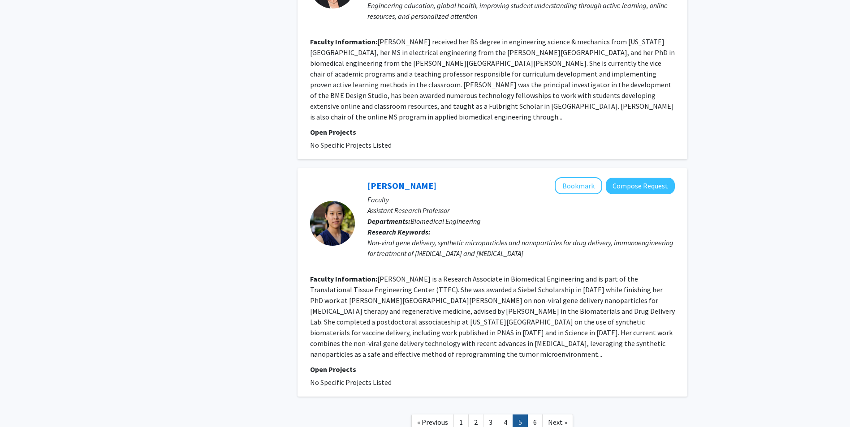
scroll to position [1740, 0]
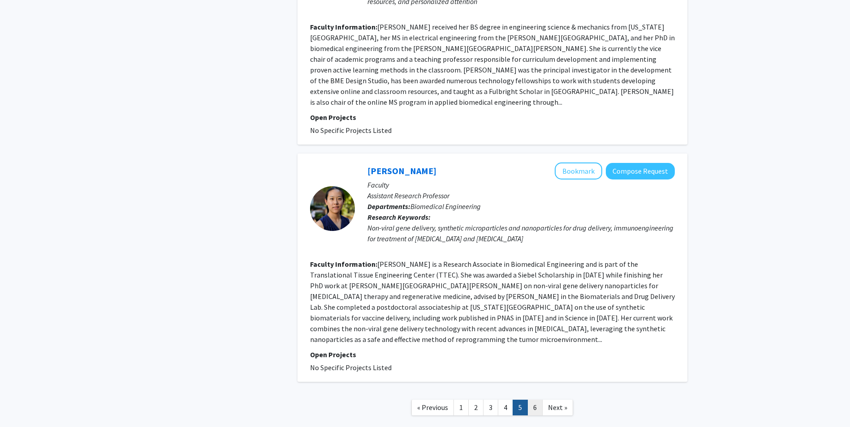
click at [532, 400] on link "6" at bounding box center [534, 408] width 15 height 16
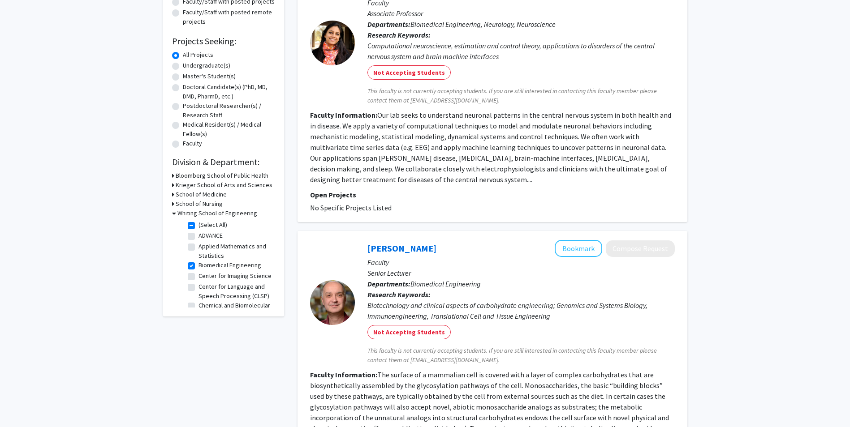
scroll to position [74, 0]
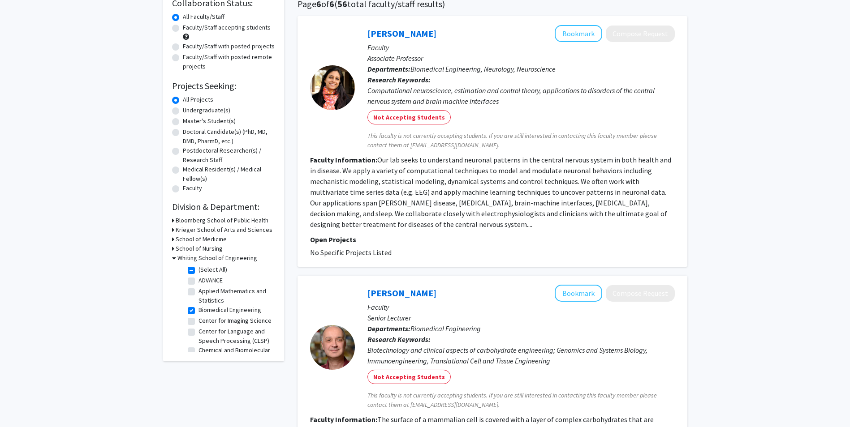
click at [399, 291] on link "[PERSON_NAME]" at bounding box center [401, 293] width 69 height 11
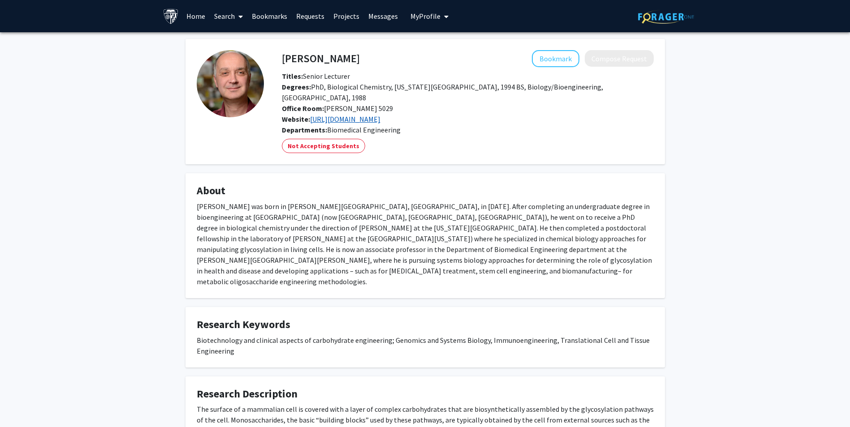
click at [363, 119] on link "[URL][DOMAIN_NAME]" at bounding box center [345, 119] width 70 height 9
